Goal: Task Accomplishment & Management: Complete application form

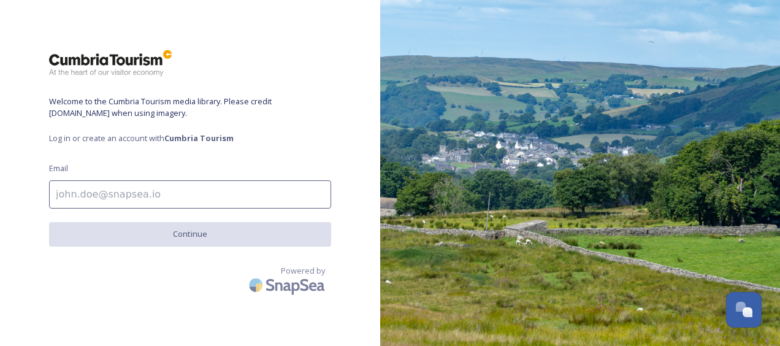
click at [213, 200] on input at bounding box center [190, 194] width 282 height 28
type input "[EMAIL_ADDRESS][DOMAIN_NAME]"
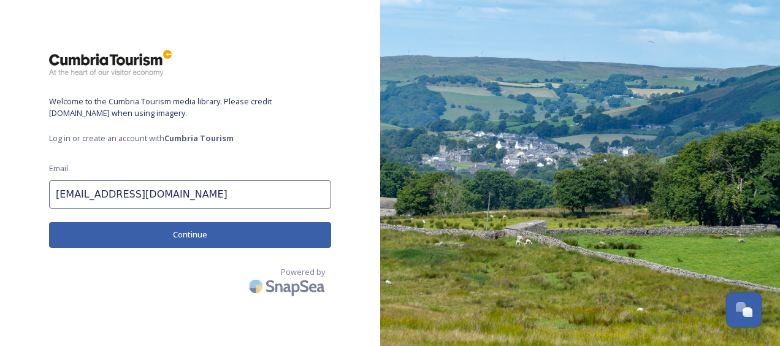
click at [199, 238] on button "Continue" at bounding box center [190, 234] width 282 height 25
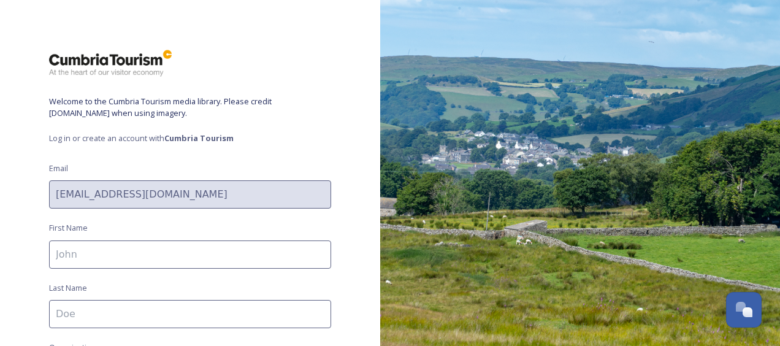
click at [199, 238] on div "Welcome to the Cumbria Tourism media library. Please credit [DOMAIN_NAME] when …" at bounding box center [190, 173] width 380 height 248
click at [195, 250] on input at bounding box center [190, 254] width 282 height 28
type input "[PERSON_NAME]"
type input "The Toffee Shop"
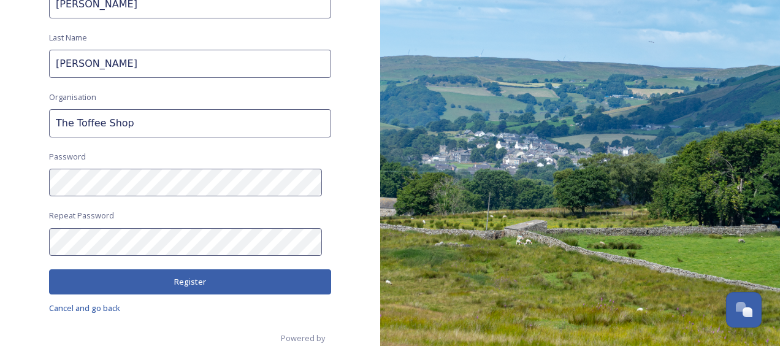
scroll to position [269, 0]
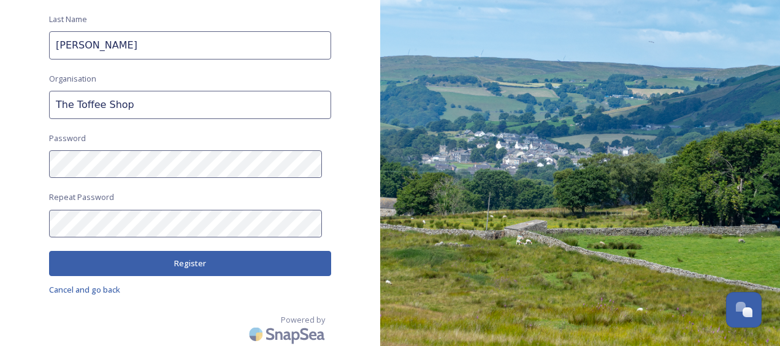
click at [219, 259] on button "Register" at bounding box center [190, 263] width 282 height 25
